Goal: Task Accomplishment & Management: Manage account settings

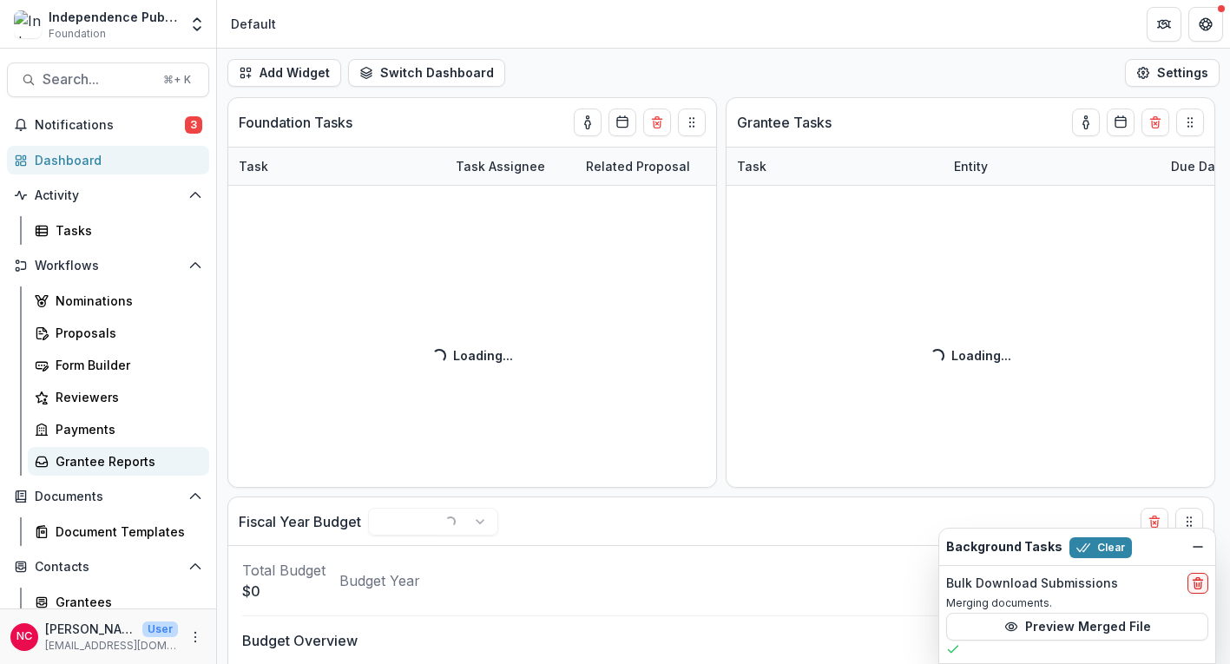
click at [121, 460] on div "Grantee Reports" at bounding box center [126, 461] width 140 height 18
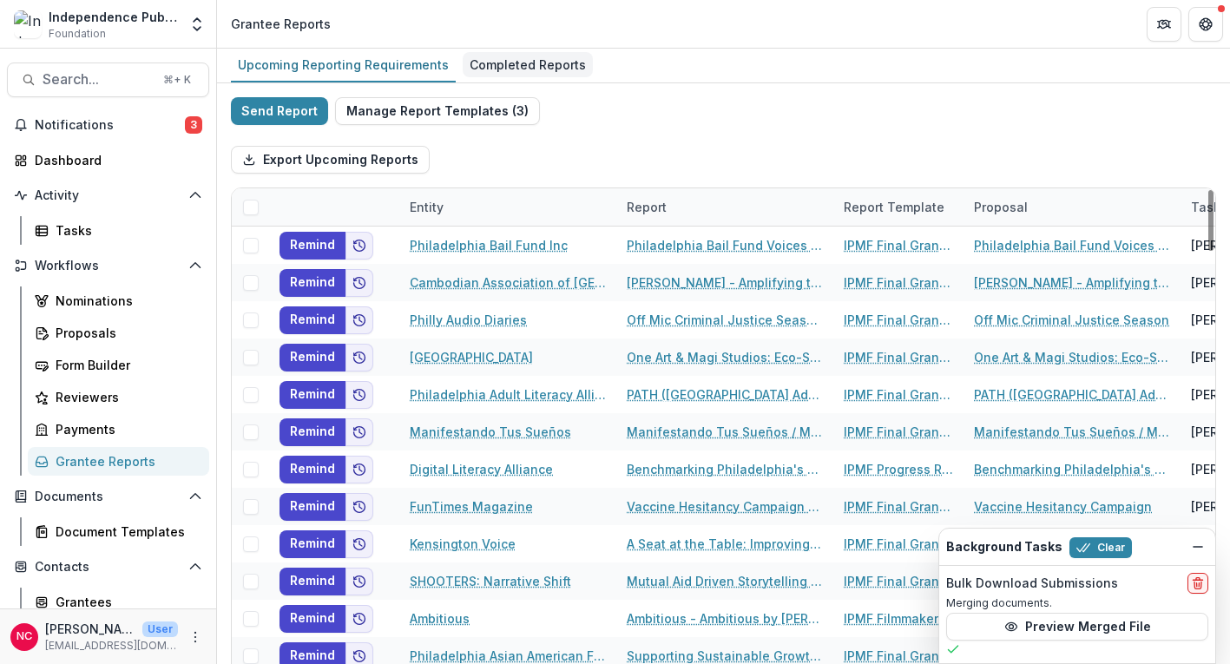
click at [513, 68] on div "Completed Reports" at bounding box center [528, 64] width 130 height 25
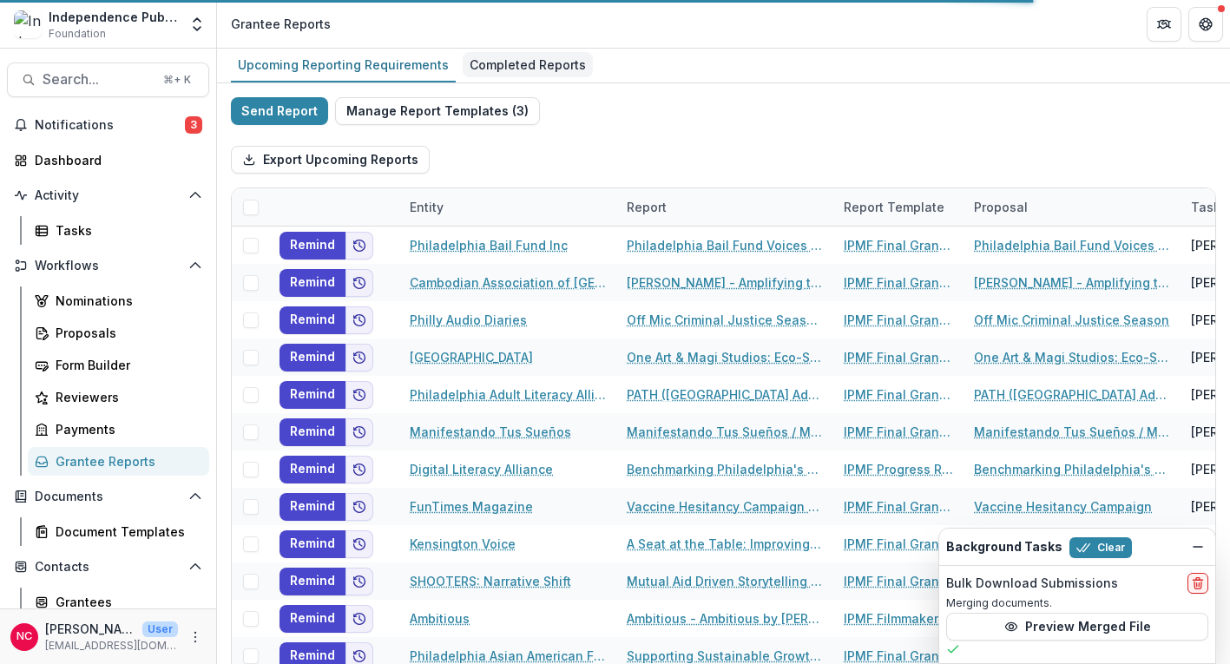
click at [537, 66] on div "Completed Reports" at bounding box center [528, 64] width 130 height 25
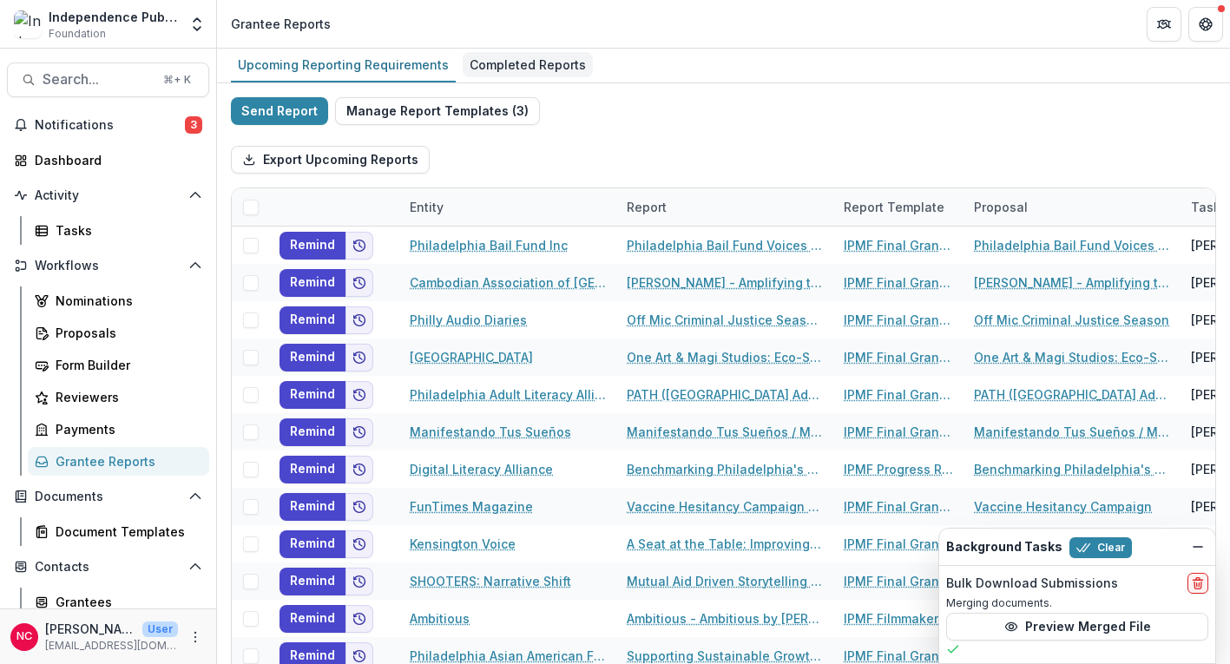
click at [537, 66] on div "Completed Reports" at bounding box center [528, 64] width 130 height 25
click at [345, 65] on div "Upcoming Reporting Requirements" at bounding box center [343, 64] width 225 height 25
click at [522, 67] on div "Completed Reports" at bounding box center [528, 64] width 130 height 25
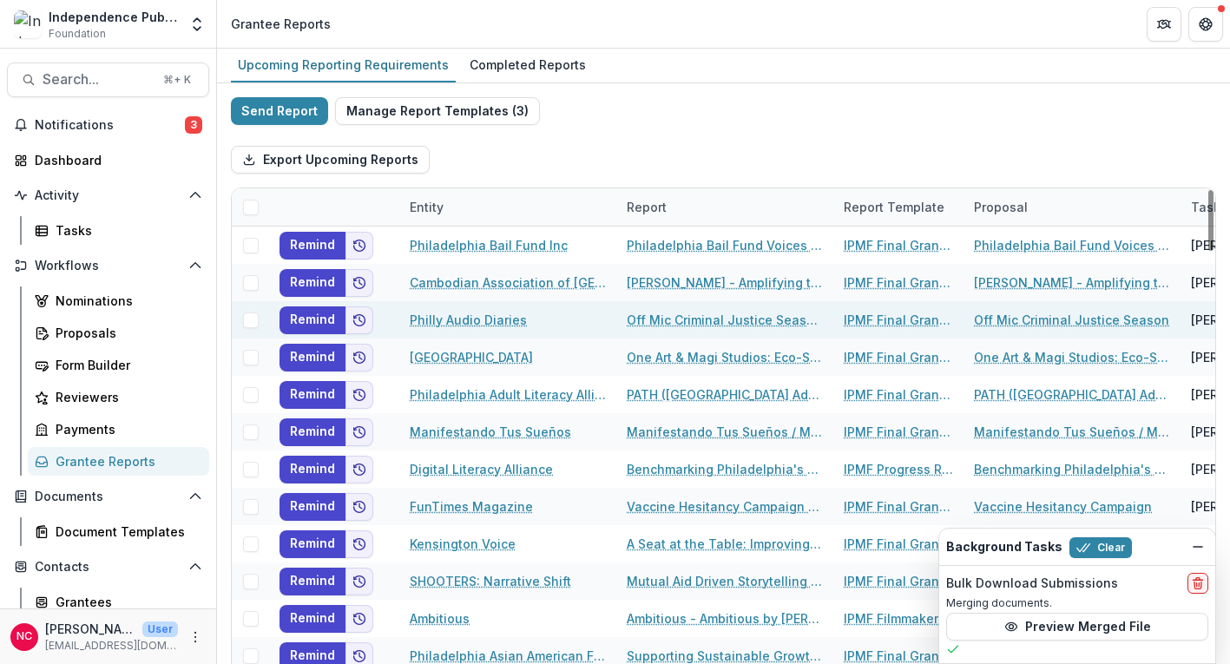
scroll to position [0, 231]
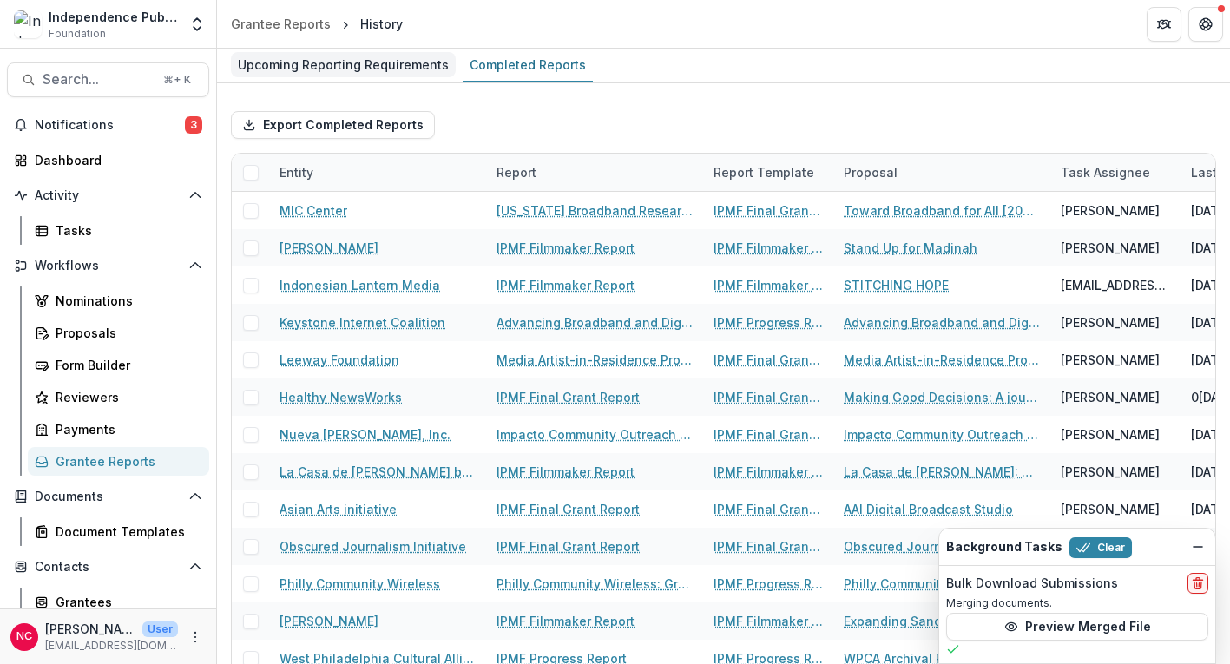
click at [371, 69] on div "Upcoming Reporting Requirements" at bounding box center [343, 64] width 225 height 25
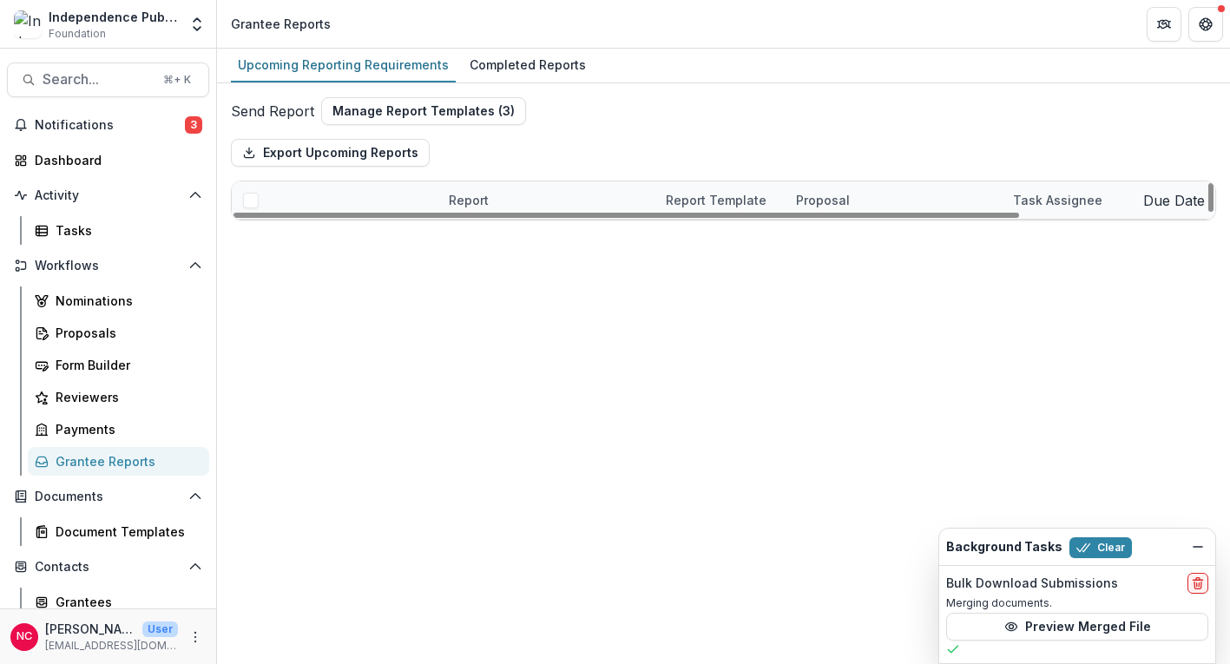
scroll to position [2001, 0]
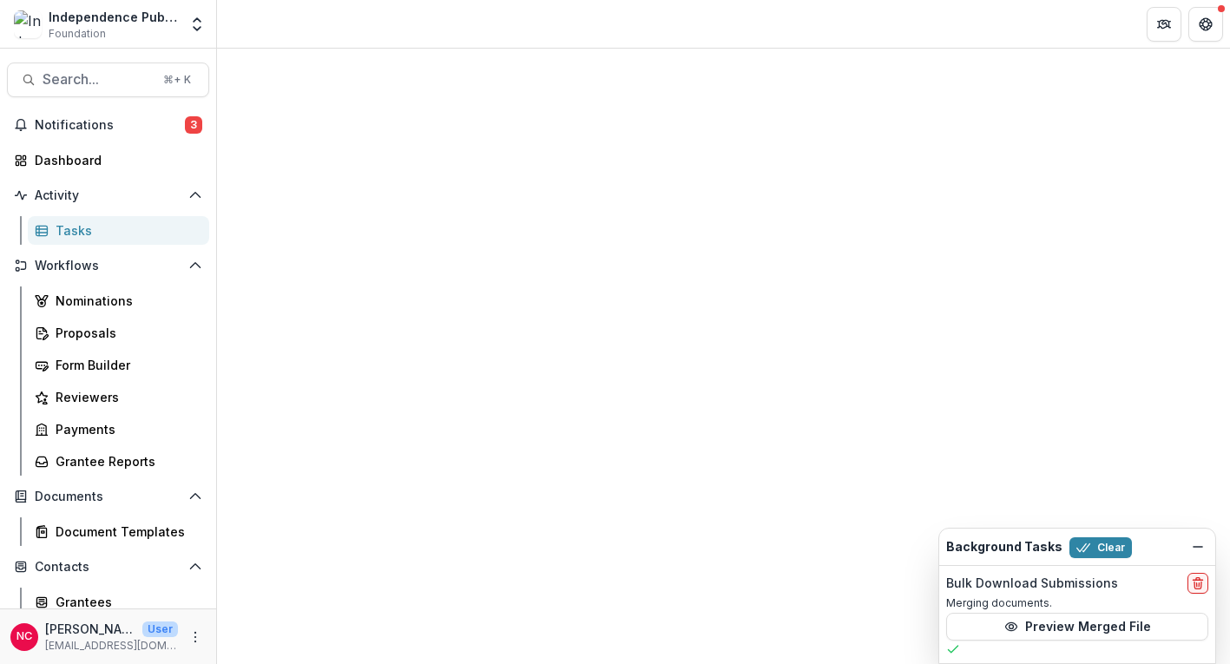
select select "********"
